Goal: Check status: Check status

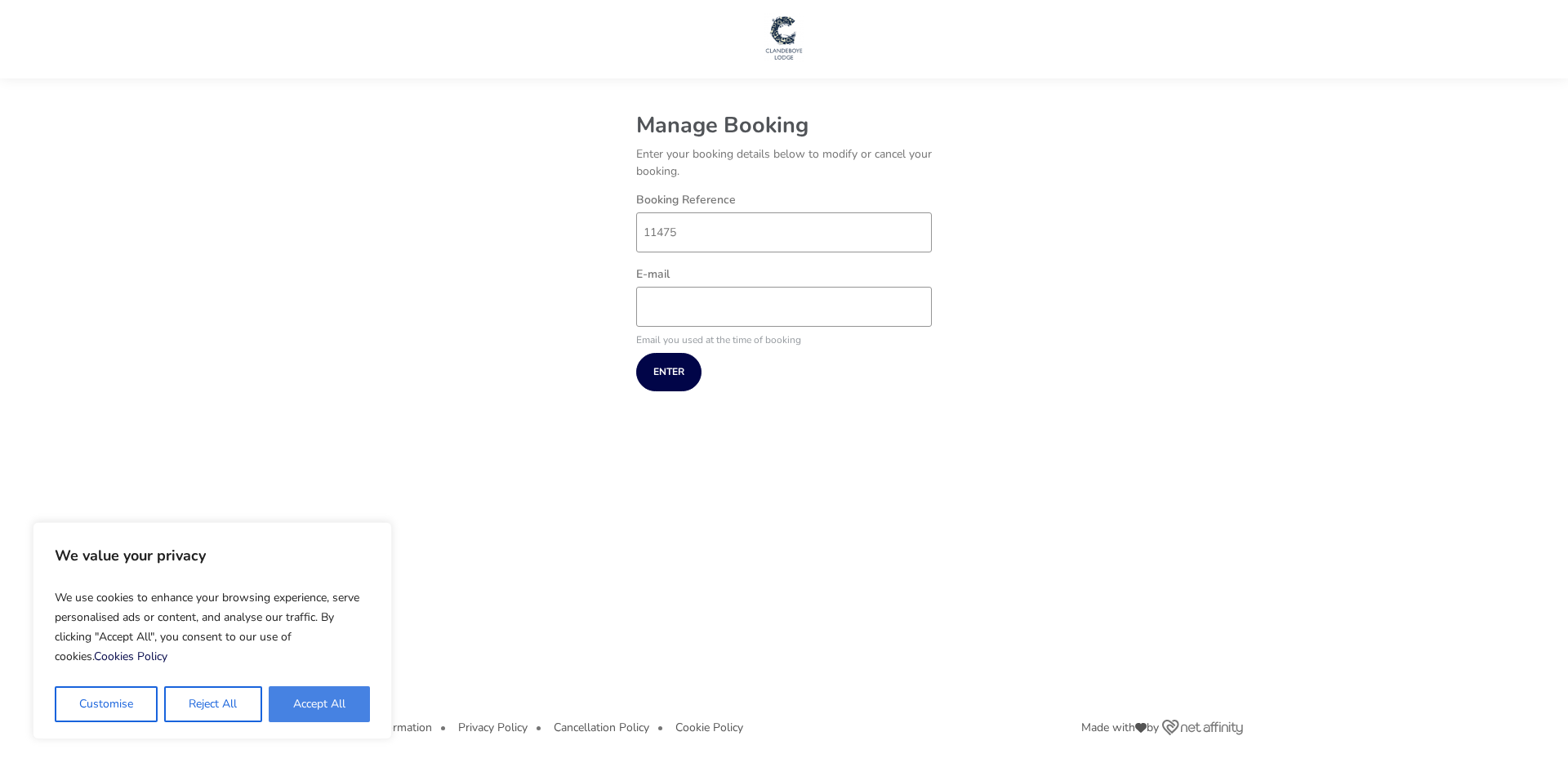
click at [284, 706] on button "Accept All" at bounding box center [319, 705] width 102 height 36
checkbox input "true"
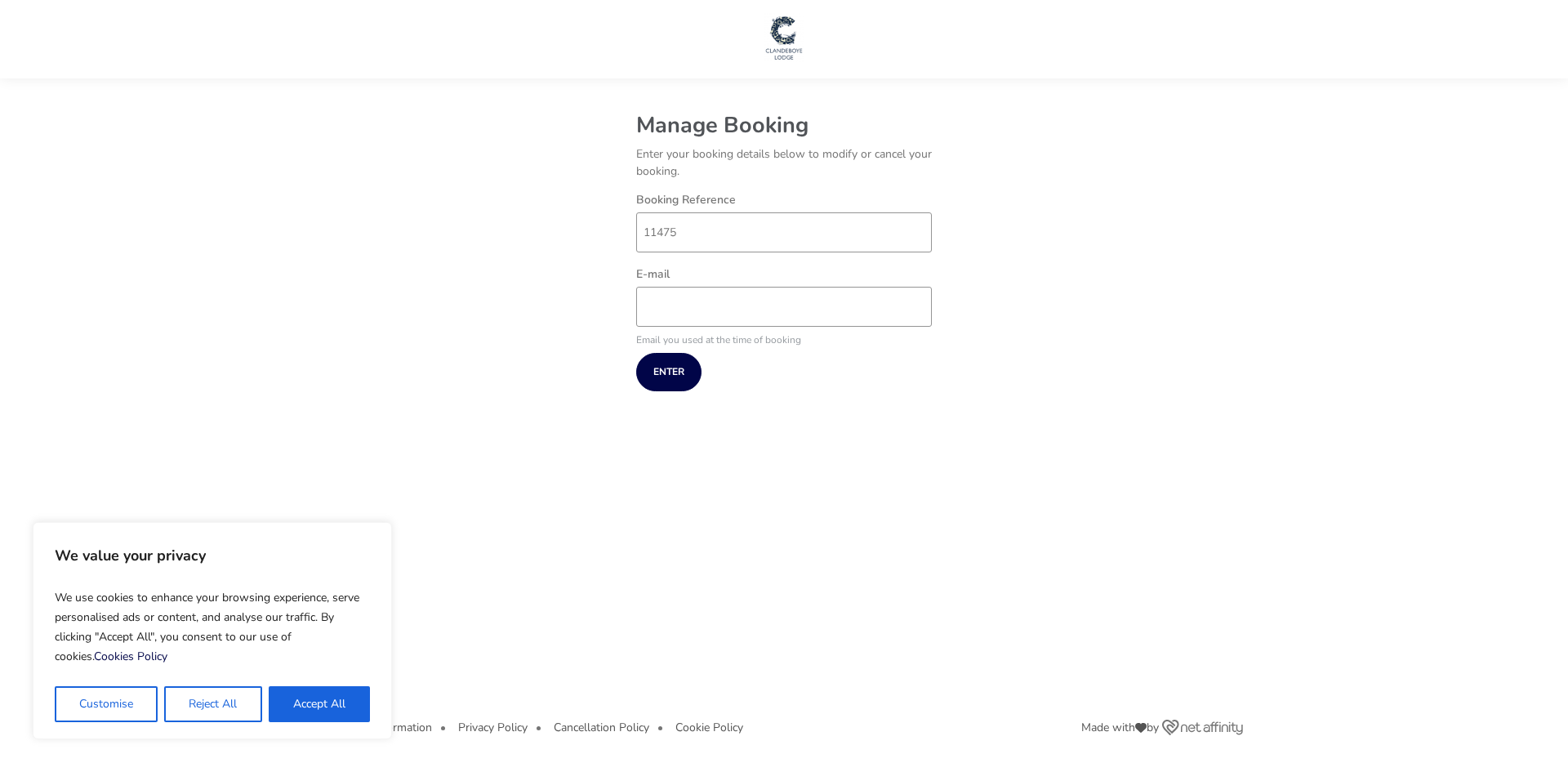
checkbox input "true"
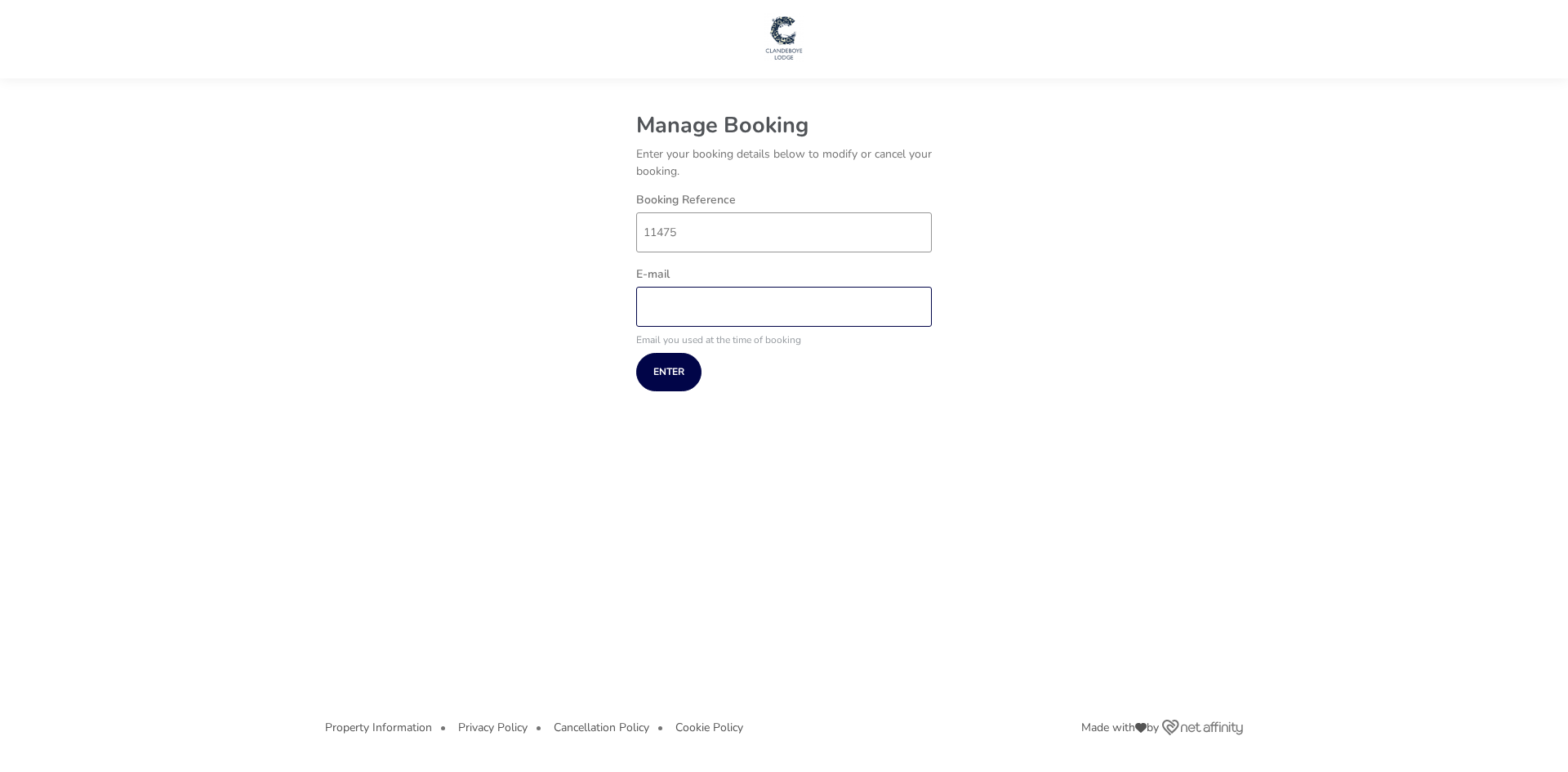
click at [664, 303] on input "E-mail" at bounding box center [784, 307] width 295 height 40
type input "[PERSON_NAME][EMAIL_ADDRESS][DOMAIN_NAME]"
click at [673, 375] on button "Enter" at bounding box center [668, 371] width 66 height 38
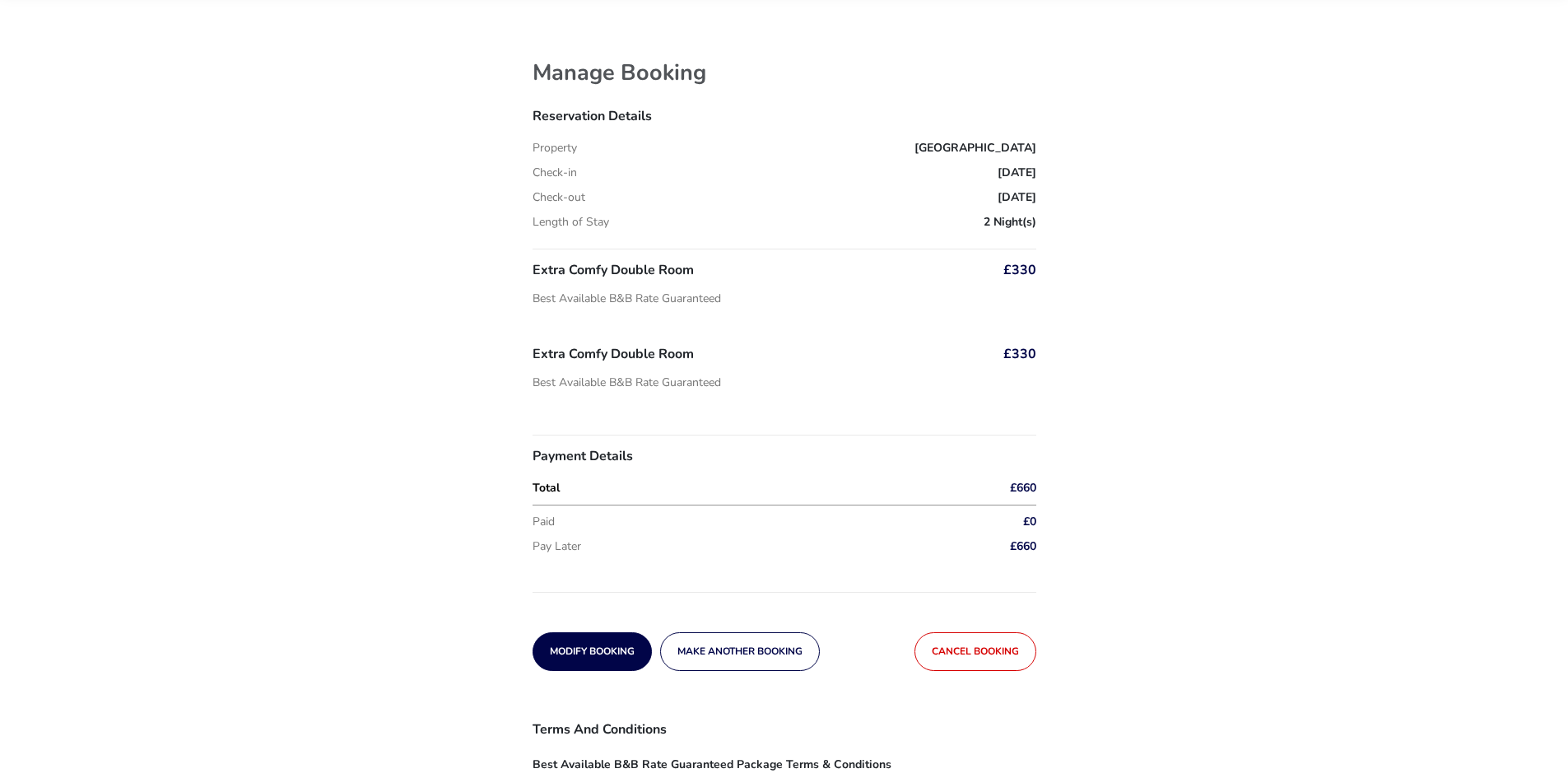
scroll to position [61, 0]
